Goal: Download file/media

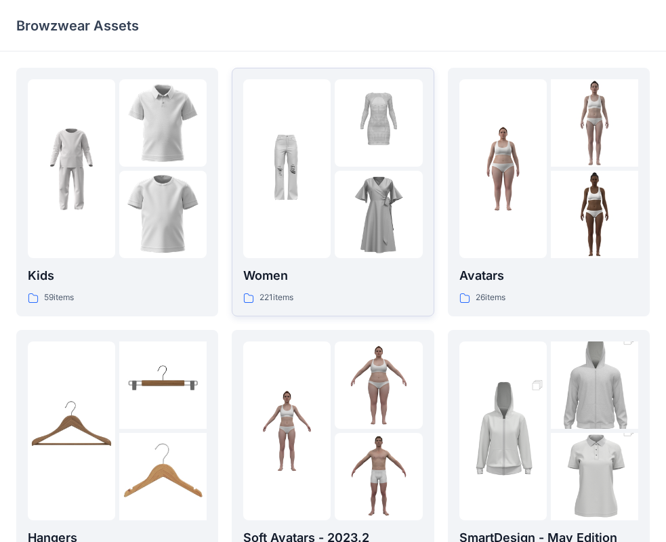
click at [299, 178] on img at bounding box center [286, 168] width 87 height 87
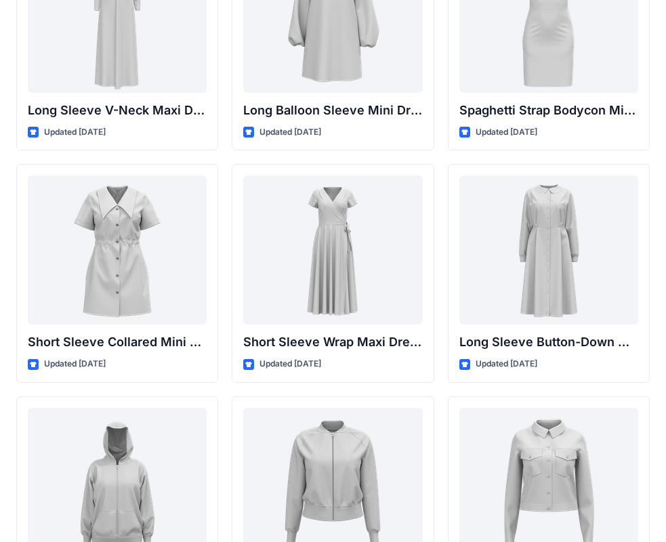
scroll to position [2247, 0]
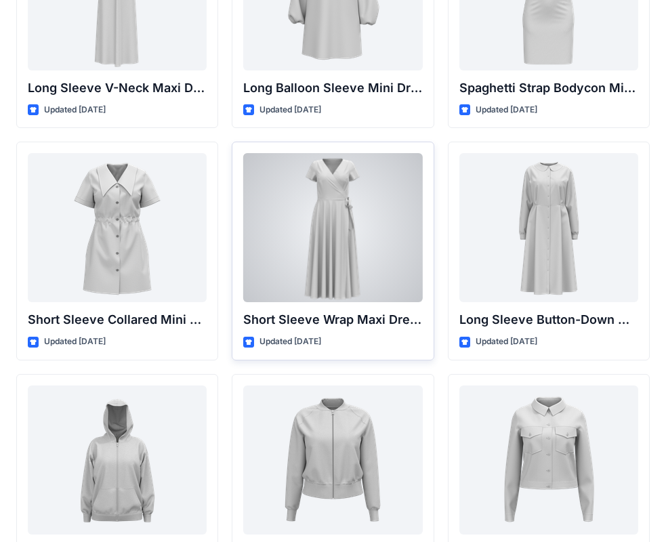
click at [364, 264] on div at bounding box center [332, 227] width 179 height 149
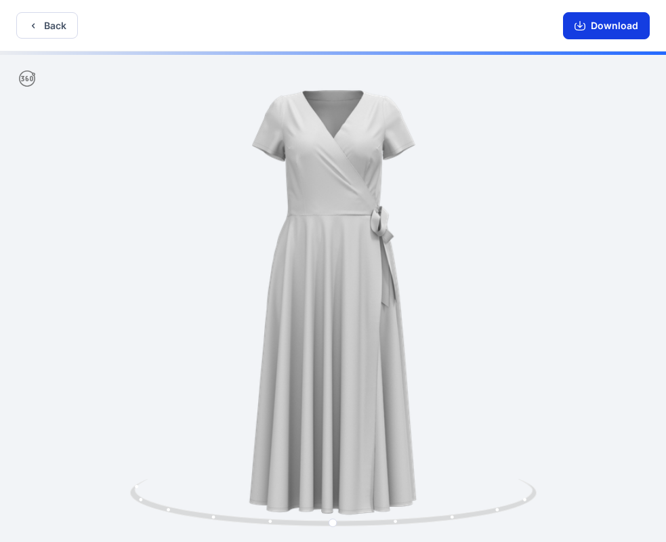
click at [579, 27] on icon "button" at bounding box center [580, 25] width 11 height 11
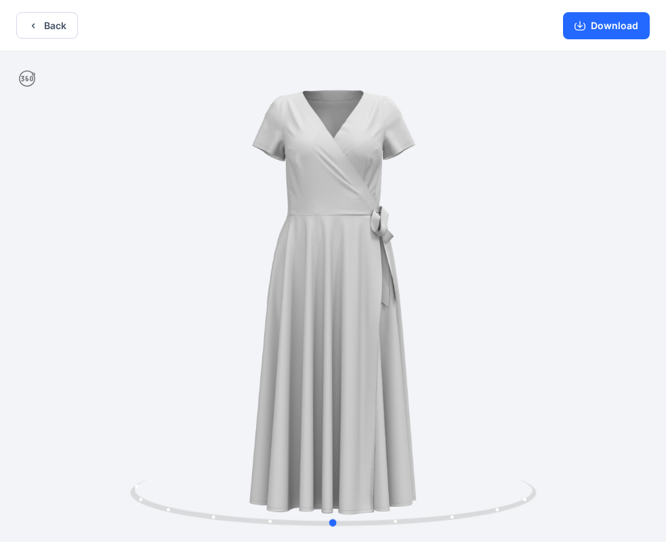
click at [525, 154] on div at bounding box center [333, 297] width 666 height 493
click at [26, 74] on icon at bounding box center [27, 78] width 16 height 16
click at [570, 31] on button "Download" at bounding box center [606, 25] width 87 height 27
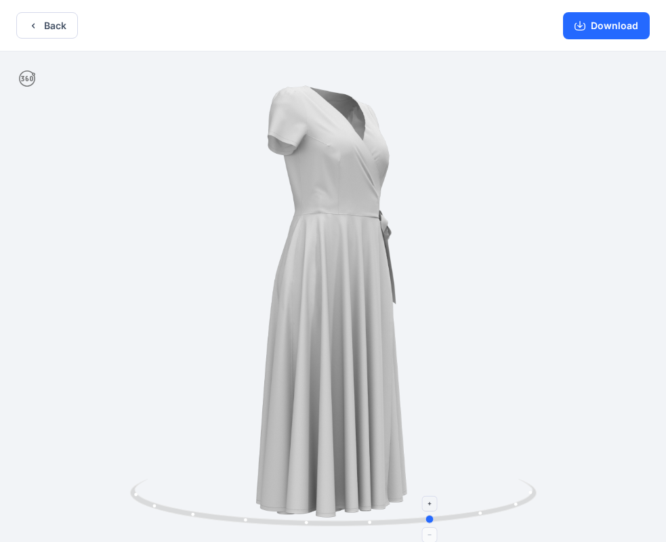
drag, startPoint x: 331, startPoint y: 521, endPoint x: 431, endPoint y: 505, distance: 101.6
click at [431, 505] on icon at bounding box center [335, 504] width 410 height 51
click at [24, 19] on button "Back" at bounding box center [47, 25] width 62 height 26
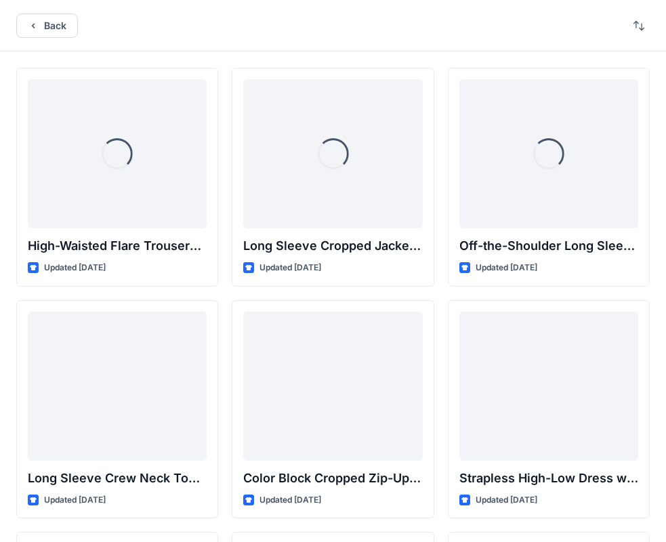
scroll to position [2247, 0]
